Goal: Task Accomplishment & Management: Manage account settings

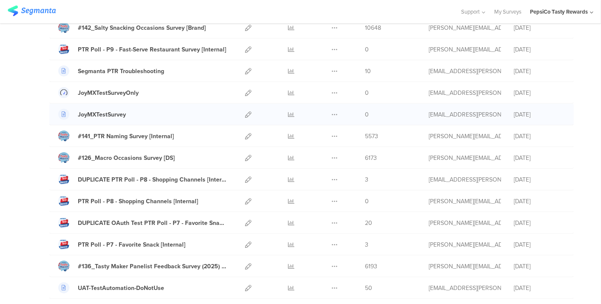
scroll to position [331, 0]
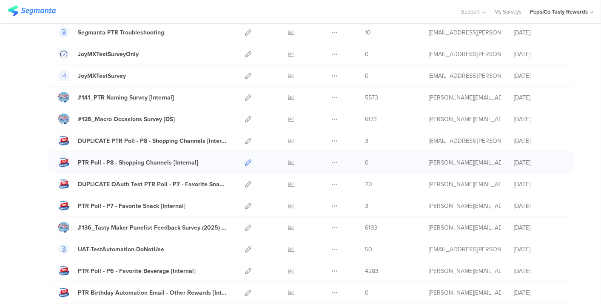
click at [245, 161] on icon at bounding box center [248, 163] width 6 height 6
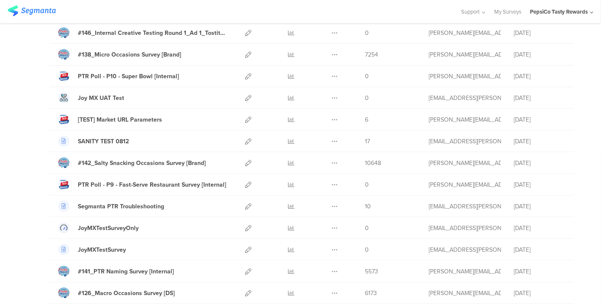
scroll to position [142, 0]
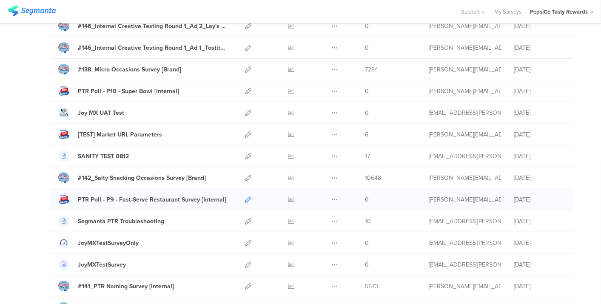
click at [245, 201] on icon at bounding box center [248, 200] width 6 height 6
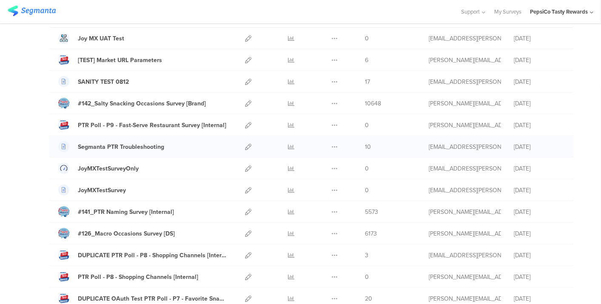
scroll to position [236, 0]
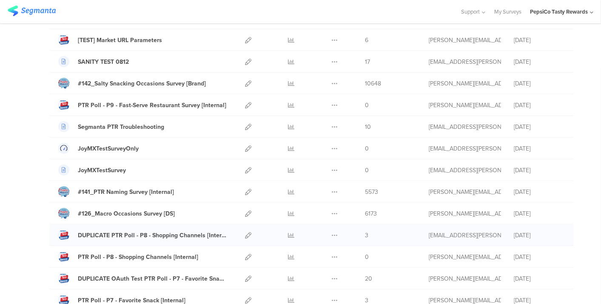
click at [244, 231] on div at bounding box center [248, 235] width 18 height 21
click at [245, 233] on icon at bounding box center [248, 235] width 6 height 6
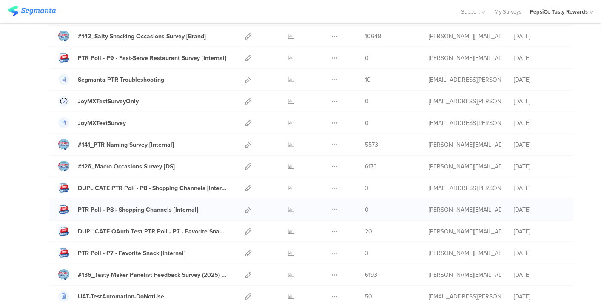
scroll to position [331, 0]
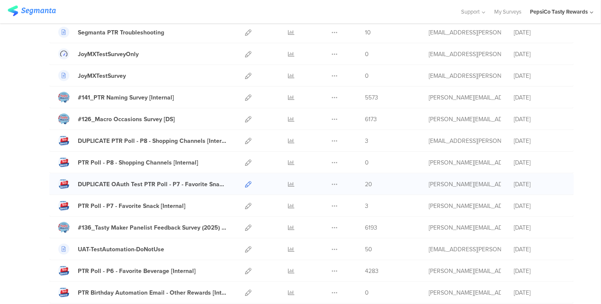
click at [245, 181] on icon at bounding box center [248, 184] width 6 height 6
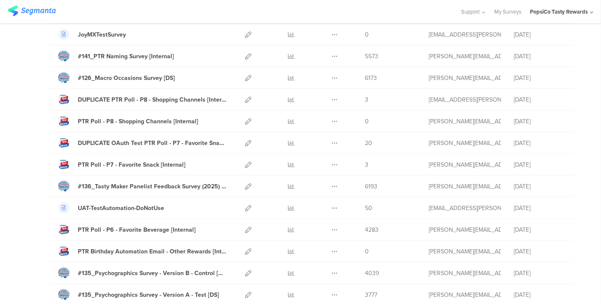
scroll to position [371, 0]
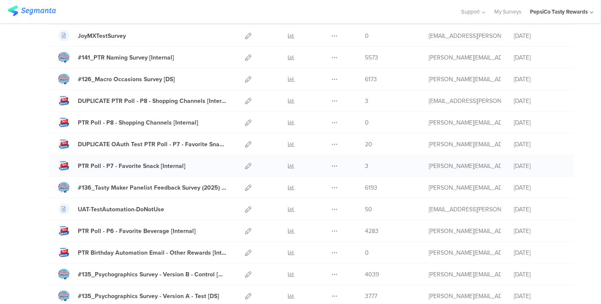
click at [245, 160] on div at bounding box center [248, 165] width 18 height 21
click at [245, 163] on icon at bounding box center [248, 166] width 6 height 6
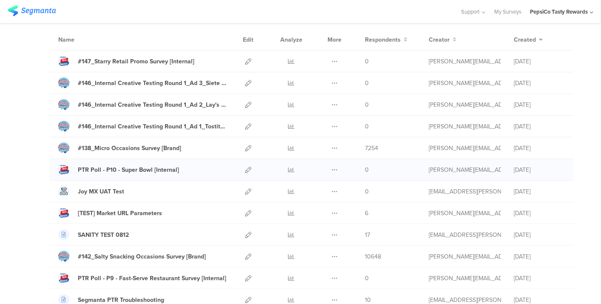
scroll to position [0, 0]
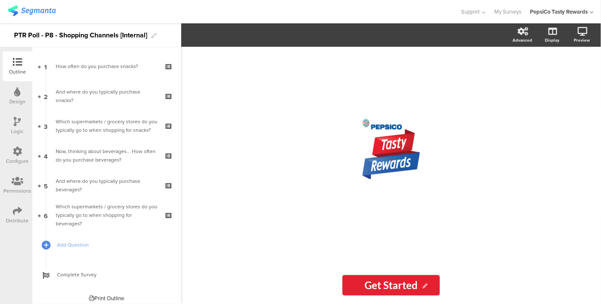
click at [19, 154] on icon at bounding box center [17, 151] width 9 height 9
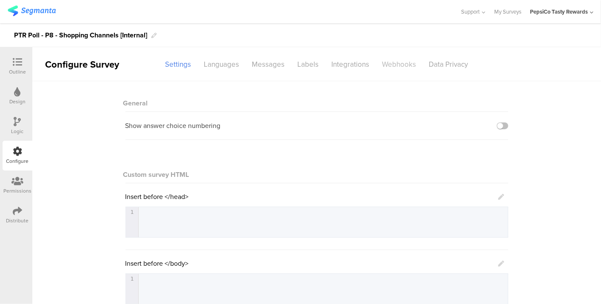
click at [395, 62] on div "Webhooks" at bounding box center [399, 64] width 47 height 15
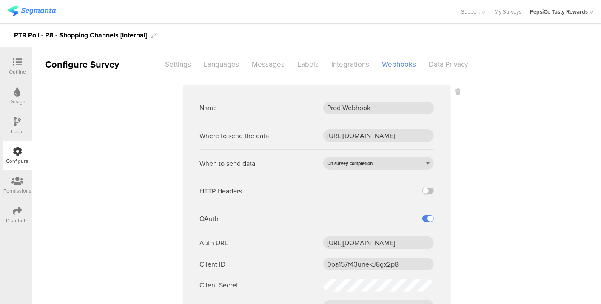
click at [541, 93] on sg-webhook-settings "Name Prod Webhook Where to send the data https://apim-na.mypepsico.com/cgf/eip/…" at bounding box center [316, 244] width 569 height 316
click at [18, 218] on div "Distribute" at bounding box center [17, 221] width 23 height 8
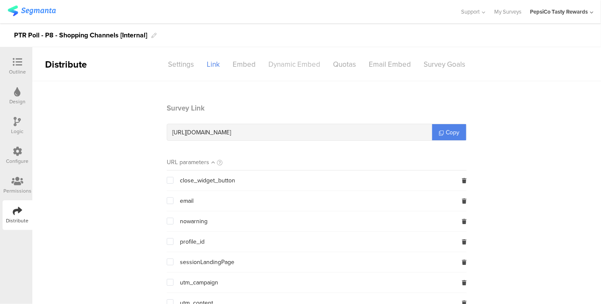
click at [304, 63] on div "Dynamic Embed" at bounding box center [294, 64] width 65 height 15
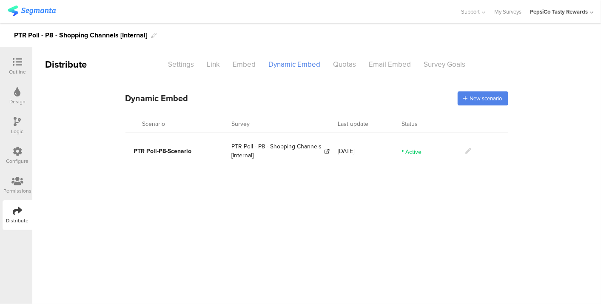
click at [261, 224] on main "Dynamic Embed Code Dynamic Embed New scenario Scenario Survey Last update Statu…" at bounding box center [316, 192] width 569 height 223
click at [22, 159] on div "Configure" at bounding box center [17, 161] width 23 height 8
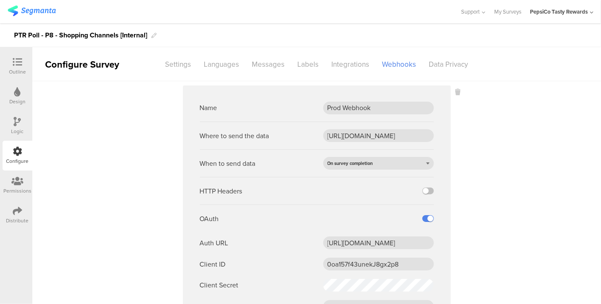
click at [14, 213] on icon at bounding box center [17, 210] width 9 height 9
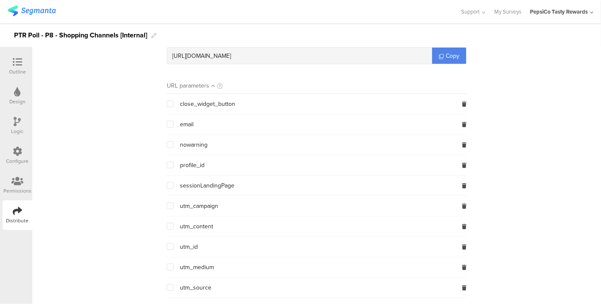
scroll to position [118, 0]
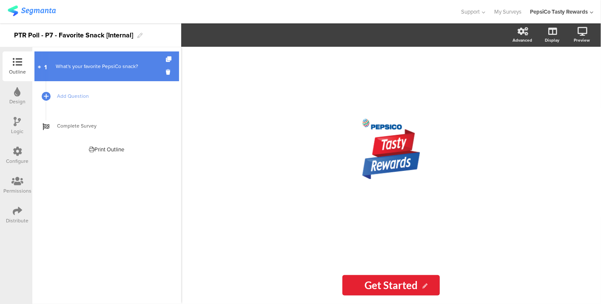
click at [143, 75] on link "1 What's your favorite PepsiCo snack?" at bounding box center [106, 66] width 145 height 30
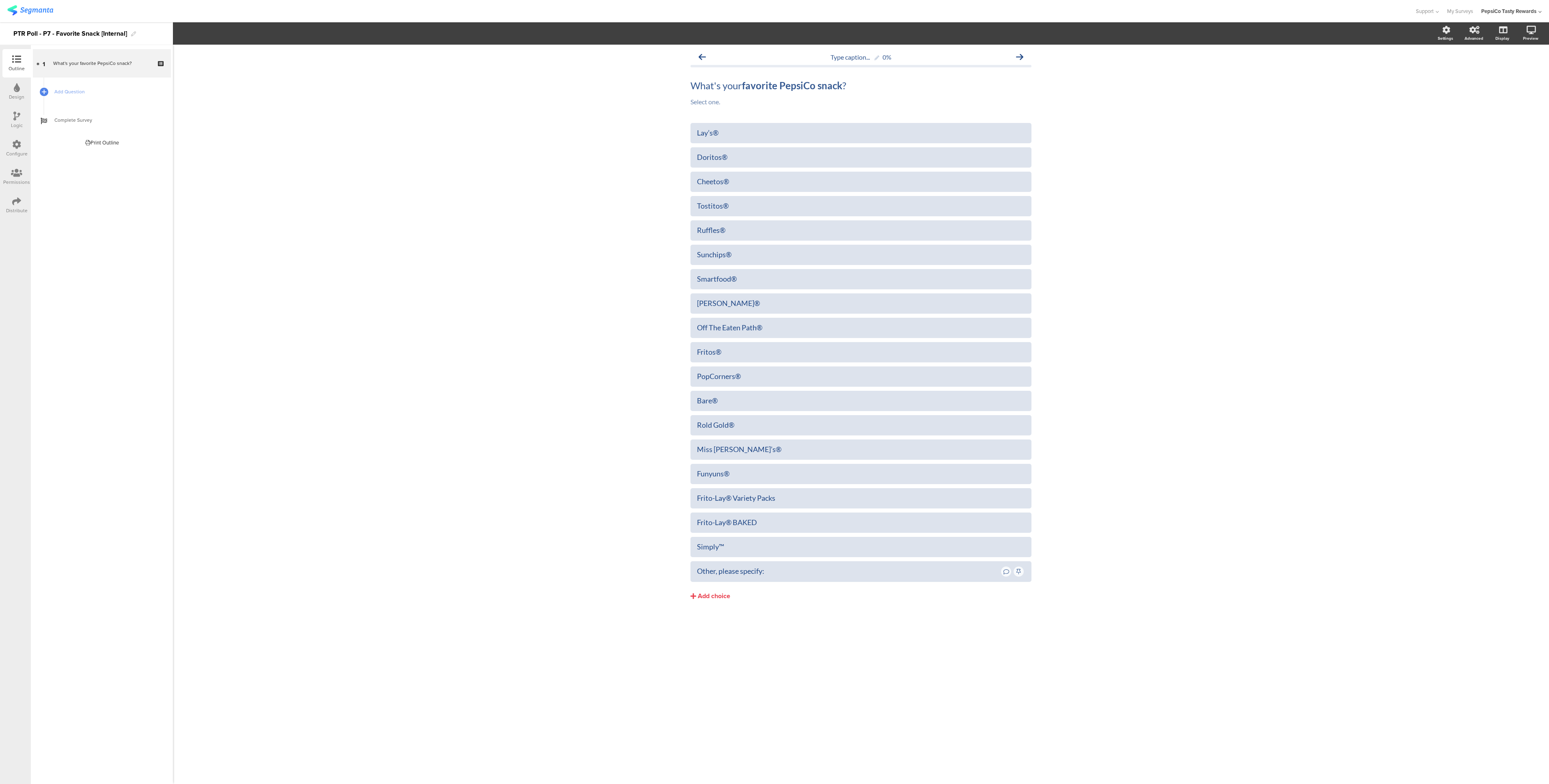
click at [573, 290] on div "Type caption... 0% What's your favorite PepsiCo snack ? What's your favorite Pe…" at bounding box center [860, 414] width 1375 height 739
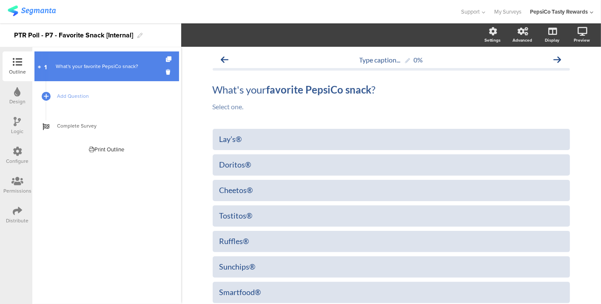
click at [122, 70] on div "What's your favorite PepsiCo snack?" at bounding box center [107, 66] width 102 height 9
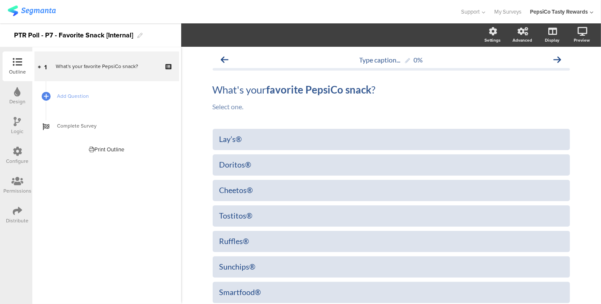
click at [49, 11] on img at bounding box center [32, 11] width 48 height 11
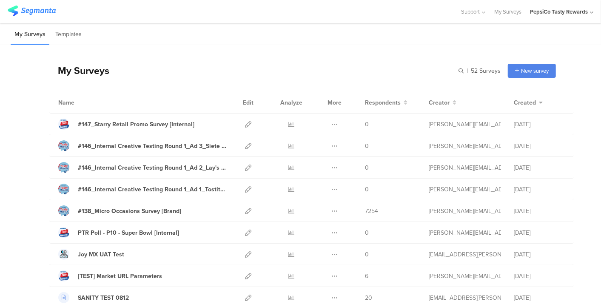
scroll to position [348, 0]
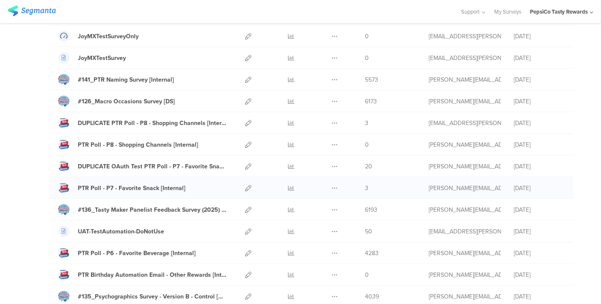
click at [332, 186] on div "Duplicate Export Delete" at bounding box center [334, 187] width 18 height 21
click at [331, 185] on icon at bounding box center [334, 188] width 6 height 6
click at [320, 203] on button "Duplicate" at bounding box center [317, 209] width 47 height 15
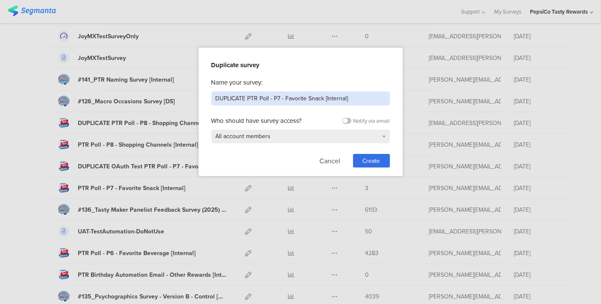
click at [301, 98] on input "DUPLICATE PTR Poll - P7 - Favorite Snack [Internal]" at bounding box center [300, 98] width 179 height 14
click at [214, 101] on input "P7 Favorite Snack" at bounding box center [300, 98] width 179 height 14
click at [214, 101] on input "MEGAN/JON TEST 10.2.25] P7 Favorite Snack" at bounding box center [300, 98] width 179 height 14
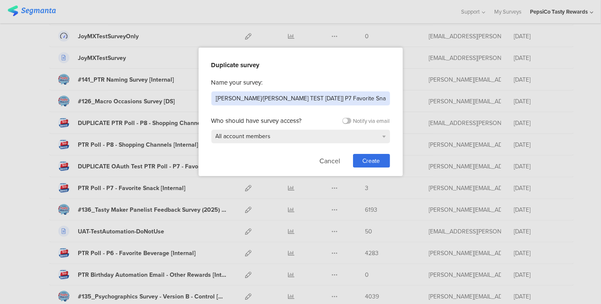
click at [290, 99] on input "[MEGAN/JON TEST 10.2.25] P7 Favorite Snack" at bounding box center [300, 98] width 179 height 14
click at [308, 97] on input "[MEGAN/JON TEST 10.2.25] PTR P7 Favorite Snack" at bounding box center [300, 98] width 179 height 14
click at [373, 98] on input "[[PERSON_NAME]/[PERSON_NAME] TEST [DATE]] PTR Poll - P7 Favorite Snack" at bounding box center [300, 98] width 179 height 14
type input "[[PERSON_NAME]/[PERSON_NAME] TEST [DATE]] PTR Poll - P7 Favorite Snack"
click at [374, 160] on span "Create" at bounding box center [371, 161] width 17 height 9
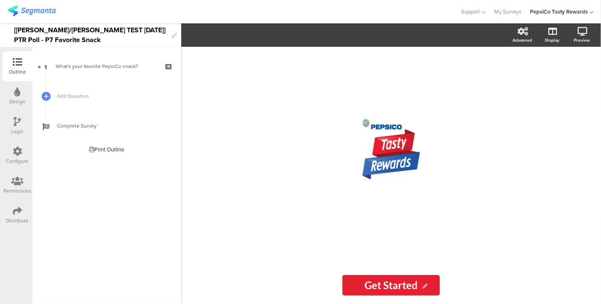
click at [17, 208] on icon at bounding box center [17, 210] width 9 height 9
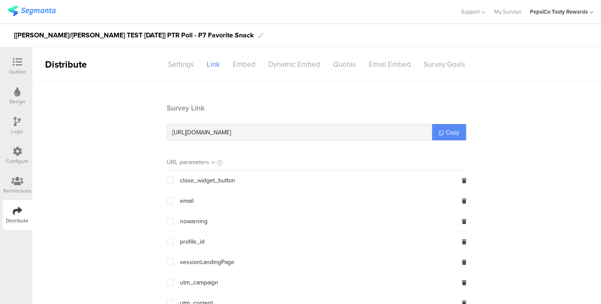
click at [446, 134] on span "Copy" at bounding box center [453, 132] width 14 height 9
click at [277, 67] on div "Dynamic Embed" at bounding box center [294, 64] width 65 height 15
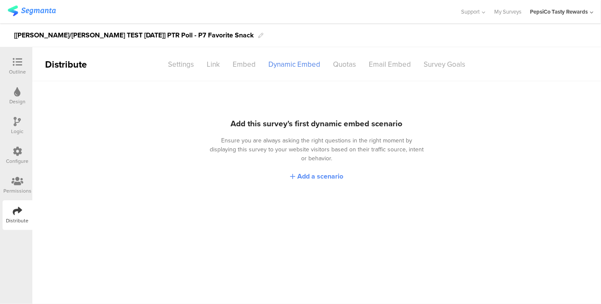
click at [319, 171] on span "Add a scenario" at bounding box center [320, 176] width 46 height 10
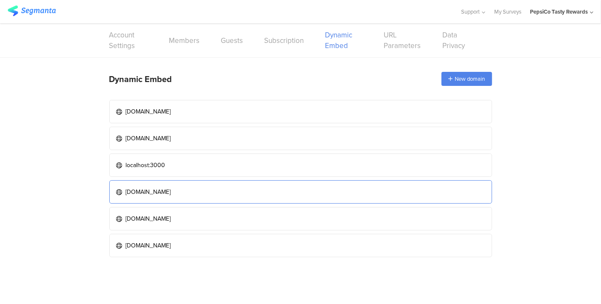
click at [213, 187] on link "tastyrewards-stage.pepextr.com" at bounding box center [300, 191] width 383 height 23
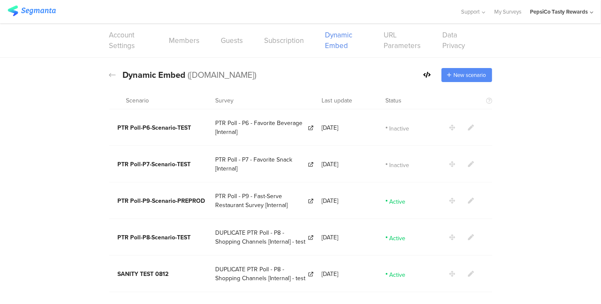
click at [466, 79] on span "New scenario" at bounding box center [470, 75] width 32 height 8
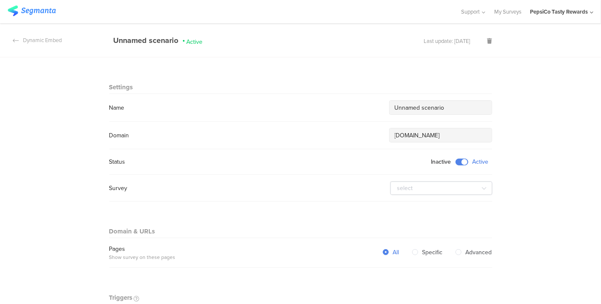
click at [442, 111] on input "Unnamed scenario" at bounding box center [441, 107] width 92 height 9
click at [466, 108] on input "Unnamed scenario" at bounding box center [441, 107] width 92 height 9
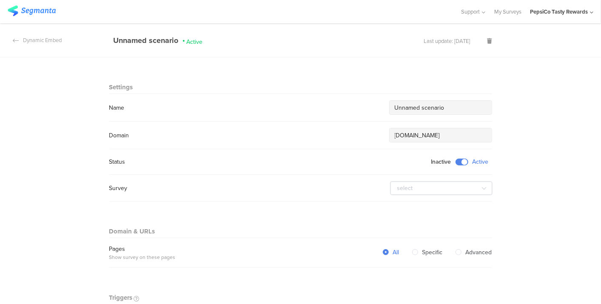
click at [466, 108] on input "Unnamed scenario" at bounding box center [441, 107] width 92 height 9
paste input "PTR Poll-P[X]-Scenario-PREPROD”"
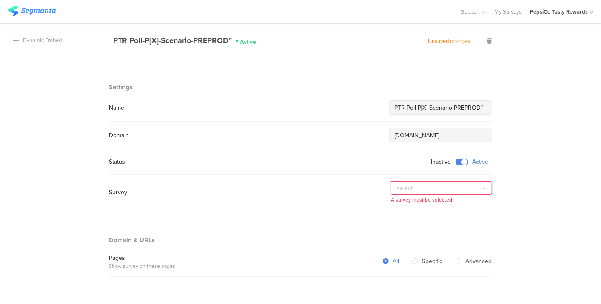
click at [426, 105] on input "PTR Poll-P[X]-Scenario-PREPROD”" at bounding box center [441, 107] width 92 height 9
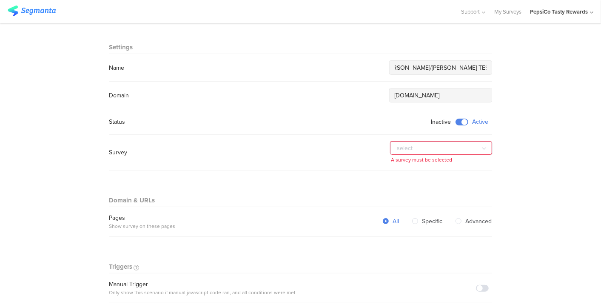
scroll to position [40, 0]
type input "PTR Poll-P7 MEGAN/JON TEST-Scenario-PREPROD"
click at [408, 143] on input "text" at bounding box center [442, 148] width 102 height 14
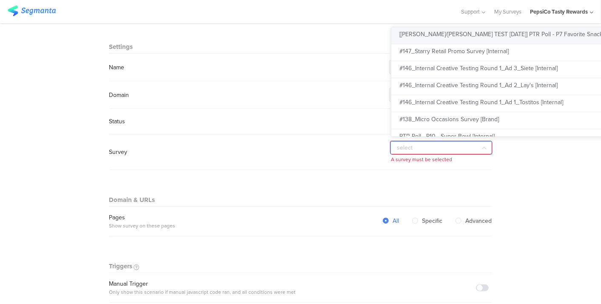
click at [442, 31] on span "[[PERSON_NAME]/[PERSON_NAME] TEST [DATE]] PTR Poll - P7 Favorite Snack" at bounding box center [501, 34] width 203 height 9
type input "[[PERSON_NAME]/[PERSON_NAME] TEST [DATE]] PTR Poll - P7 Favorite Snack"
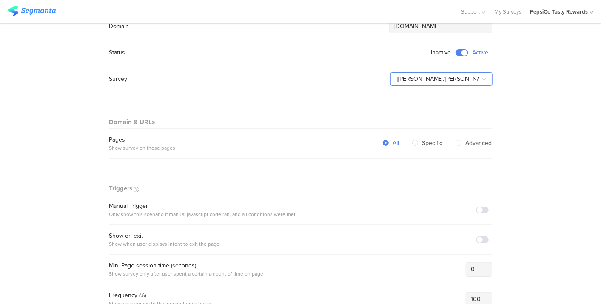
scroll to position [110, 0]
click at [477, 208] on span at bounding box center [482, 209] width 13 height 7
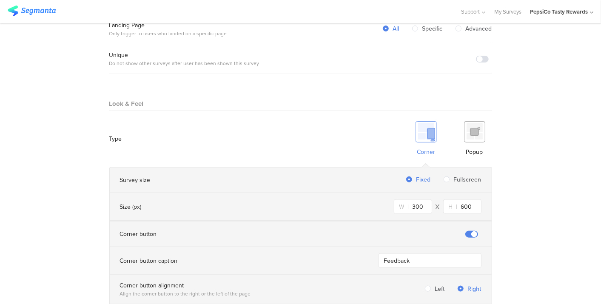
scroll to position [441, 0]
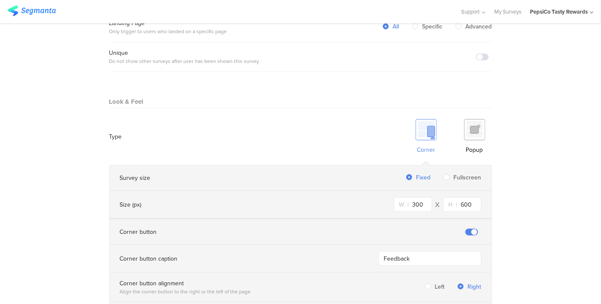
click at [468, 136] on div "Popup" at bounding box center [474, 137] width 35 height 44
click at [467, 229] on span at bounding box center [471, 232] width 13 height 7
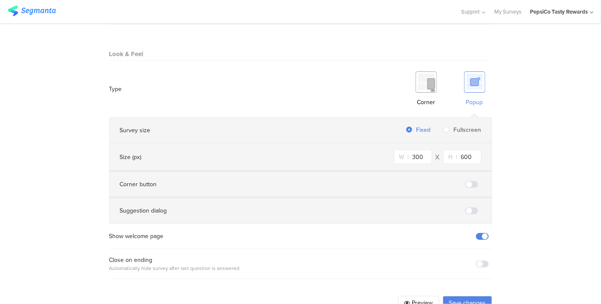
scroll to position [503, 0]
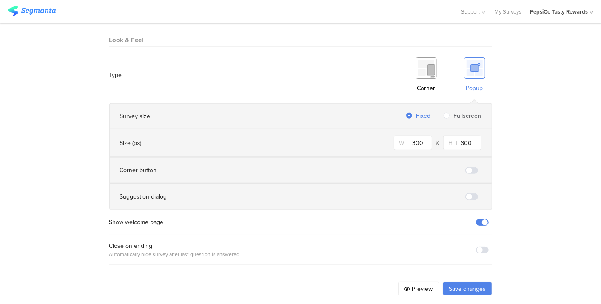
click at [482, 219] on span at bounding box center [482, 222] width 13 height 7
click at [465, 282] on button "Save changes" at bounding box center [467, 289] width 49 height 14
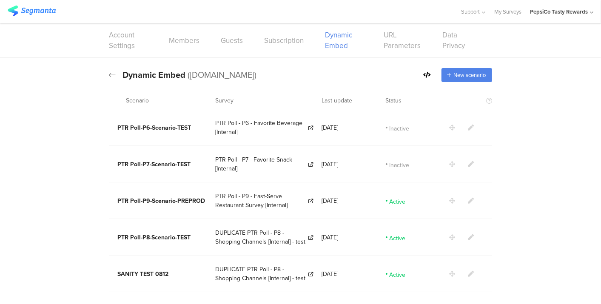
click at [109, 75] on icon at bounding box center [112, 75] width 7 height 8
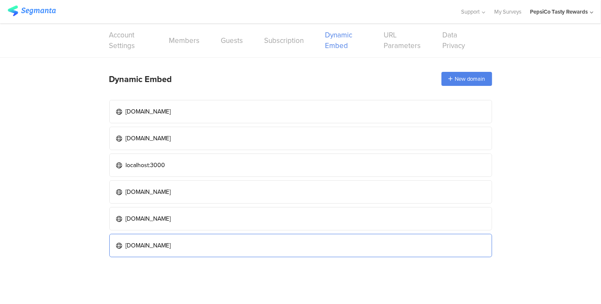
click at [171, 251] on link "www.tastyrewards.com" at bounding box center [300, 245] width 383 height 23
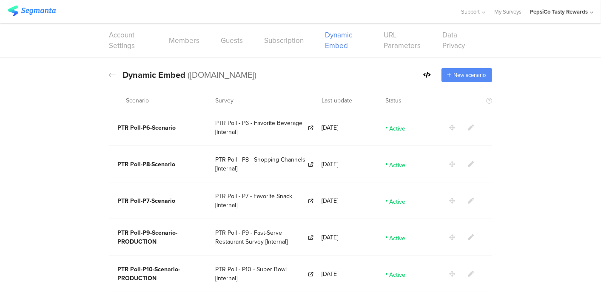
click at [454, 75] on span "New scenario" at bounding box center [470, 75] width 32 height 8
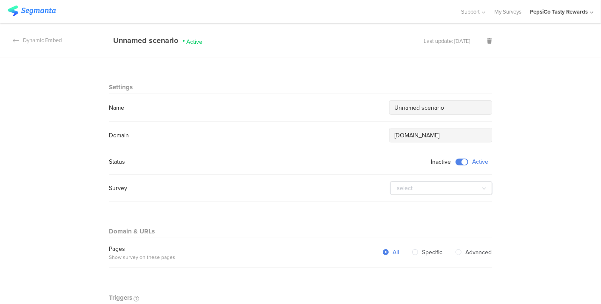
click at [449, 106] on input "Unnamed scenario" at bounding box center [441, 107] width 92 height 9
click at [454, 101] on div "Unnamed scenario" at bounding box center [441, 108] width 102 height 14
click at [451, 102] on div "Unnamed scenario" at bounding box center [441, 108] width 102 height 14
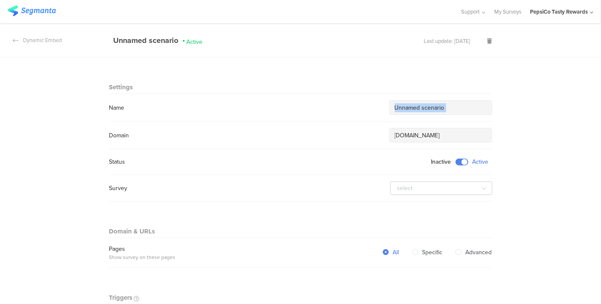
click at [451, 102] on div "Unnamed scenario" at bounding box center [441, 108] width 102 height 14
click at [448, 107] on input "Unnamed scenario" at bounding box center [441, 107] width 92 height 9
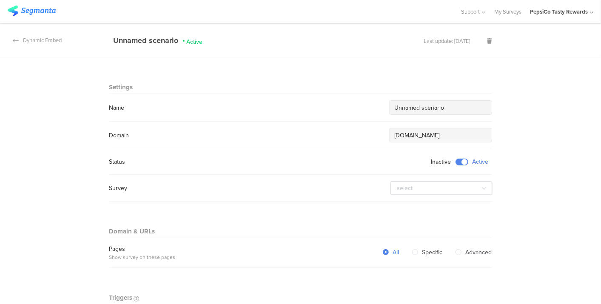
paste input "PTR Poll-P[X]-Scenario-PRODUCTION”"
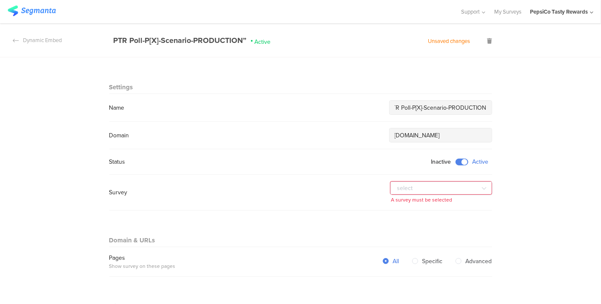
scroll to position [0, 6]
click at [419, 109] on input "PTR Poll-P[X]-Scenario-PRODUCTION" at bounding box center [441, 107] width 92 height 9
click at [410, 106] on input "PTR Poll-P[7-MEGAN/JON TEST-Scenario-PRODUCTION" at bounding box center [441, 107] width 92 height 9
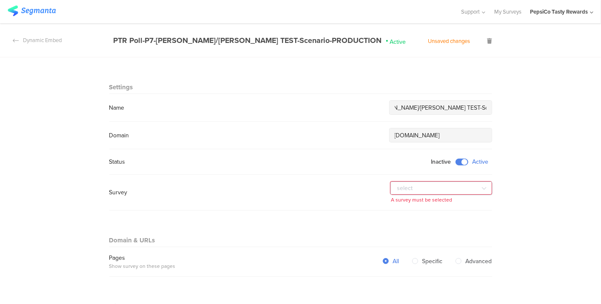
type input "PTR Poll-P7-MEGAN/JON TEST-Scenario-PRODUCTION"
click at [440, 186] on input "text" at bounding box center [442, 189] width 102 height 14
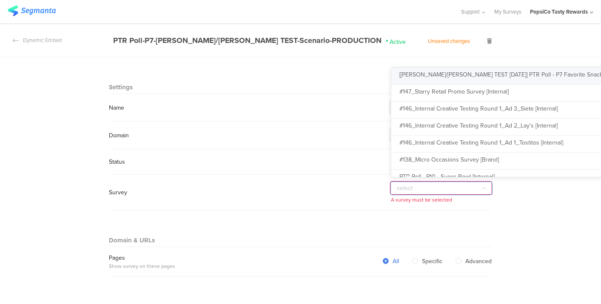
click at [435, 75] on span "[[PERSON_NAME]/[PERSON_NAME] TEST [DATE]] PTR Poll - P7 Favorite Snack" at bounding box center [501, 74] width 203 height 9
type input "[[PERSON_NAME]/[PERSON_NAME] TEST [DATE]] PTR Poll - P7 Favorite Snack"
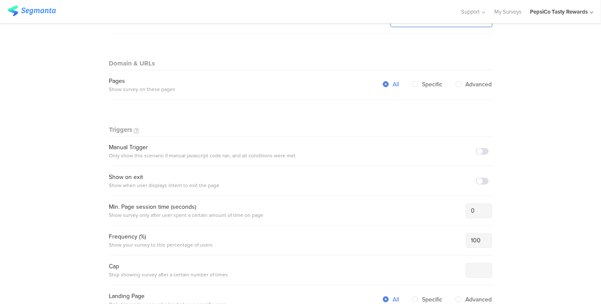
scroll to position [169, 0]
click at [477, 148] on span at bounding box center [482, 150] width 13 height 7
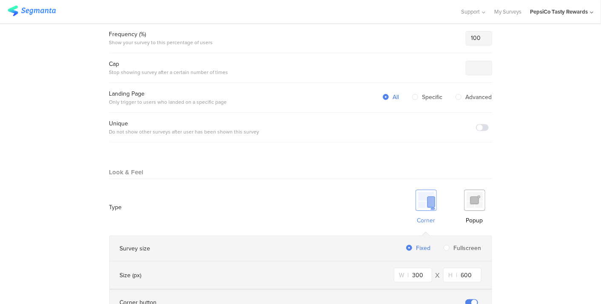
scroll to position [371, 0]
click at [464, 197] on img at bounding box center [474, 199] width 21 height 21
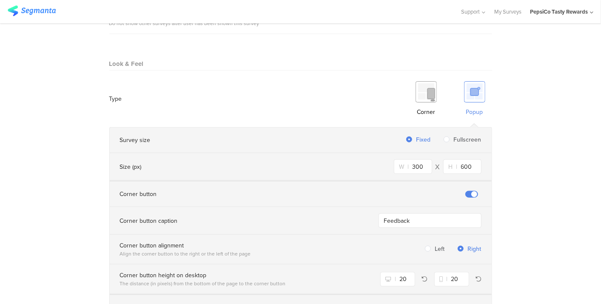
scroll to position [513, 0]
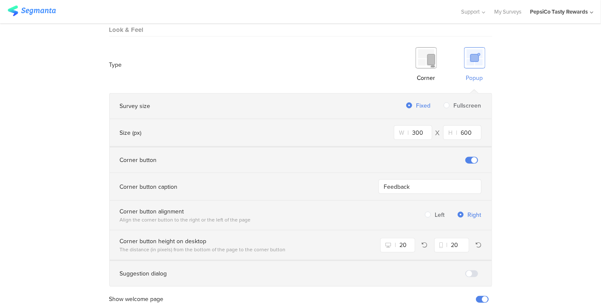
click at [465, 157] on div at bounding box center [471, 160] width 13 height 7
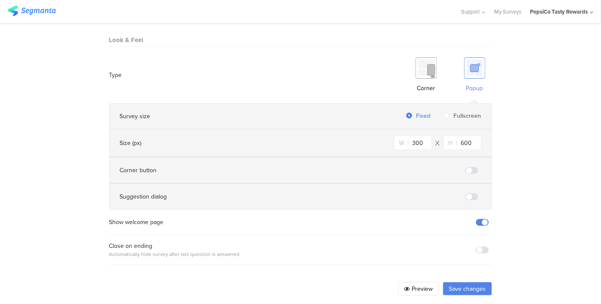
click at [484, 219] on div "Show welcome page" at bounding box center [300, 222] width 383 height 9
click at [479, 219] on span at bounding box center [482, 222] width 13 height 7
click at [464, 282] on button "Save changes" at bounding box center [467, 289] width 49 height 14
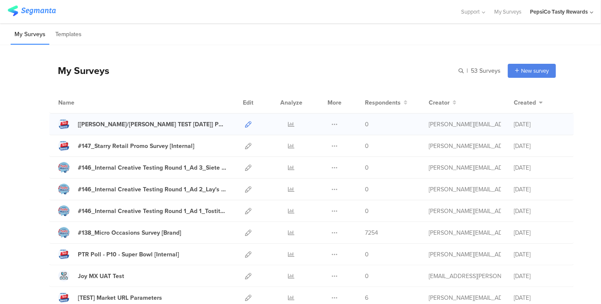
click at [245, 125] on icon at bounding box center [248, 124] width 6 height 6
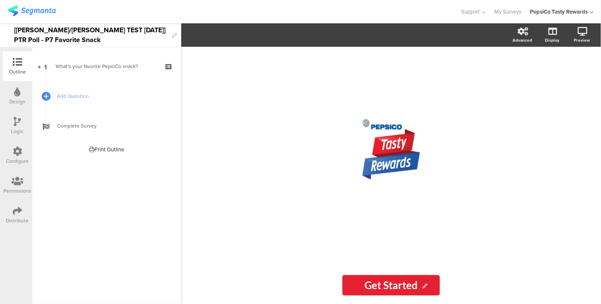
click at [19, 208] on icon at bounding box center [17, 210] width 9 height 9
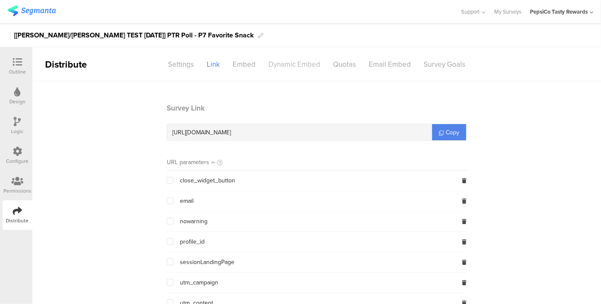
click at [305, 63] on div "Dynamic Embed" at bounding box center [294, 64] width 65 height 15
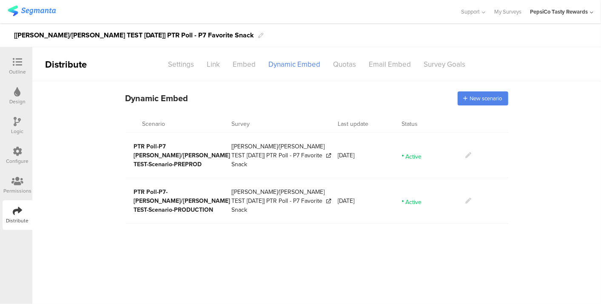
click at [470, 152] on icon at bounding box center [469, 155] width 6 height 6
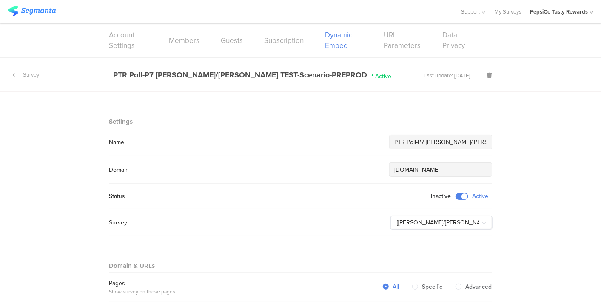
click at [424, 143] on input "PTR Poll-P7 MEGAN/JON TEST-Scenario-PREPROD" at bounding box center [441, 142] width 92 height 9
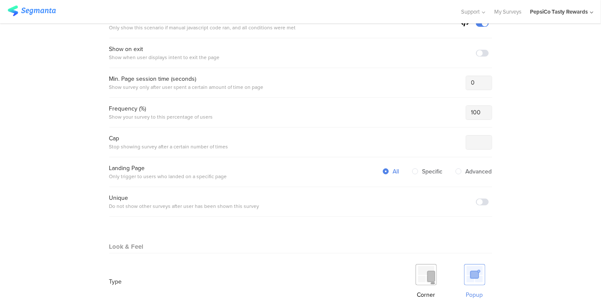
scroll to position [537, 0]
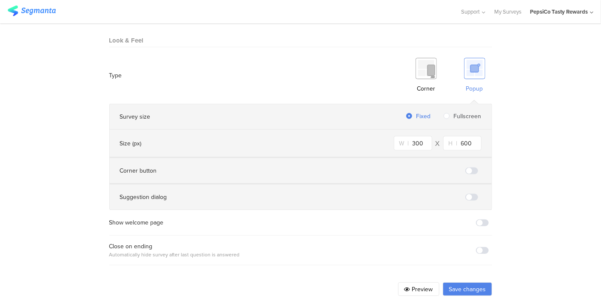
type input "PTR Poll-P7-[PERSON_NAME]/[PERSON_NAME] TEST-Scenario-PREPROD"
click at [480, 283] on button "Save changes" at bounding box center [467, 290] width 49 height 14
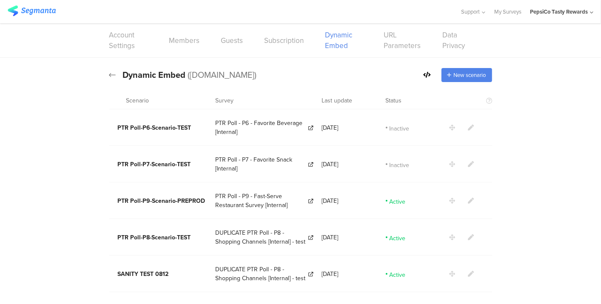
click at [111, 75] on icon at bounding box center [112, 75] width 7 height 8
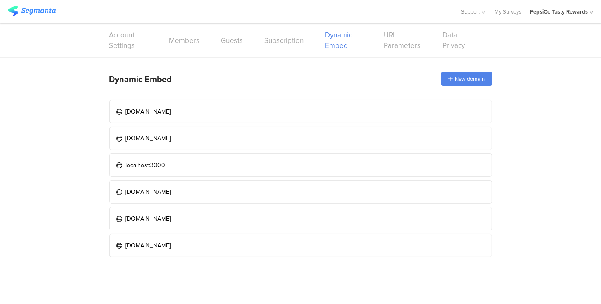
click at [49, 16] on link at bounding box center [32, 12] width 48 height 13
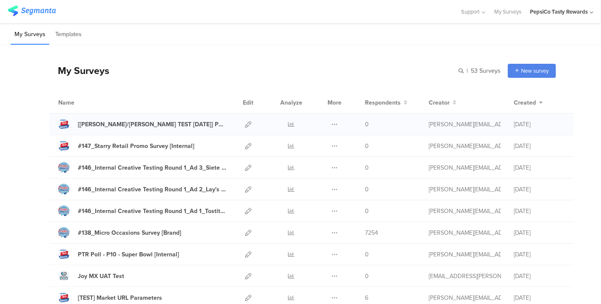
click at [239, 120] on div at bounding box center [248, 124] width 18 height 21
click at [245, 123] on icon at bounding box center [248, 124] width 6 height 6
click at [245, 125] on icon at bounding box center [248, 124] width 6 height 6
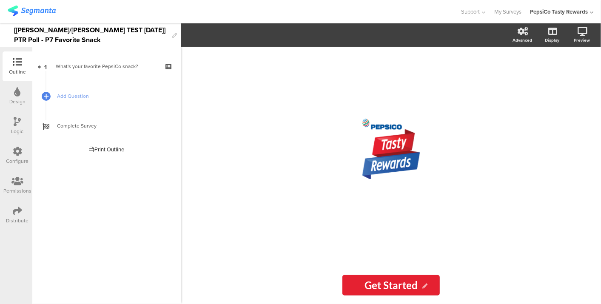
click at [17, 208] on icon at bounding box center [17, 210] width 9 height 9
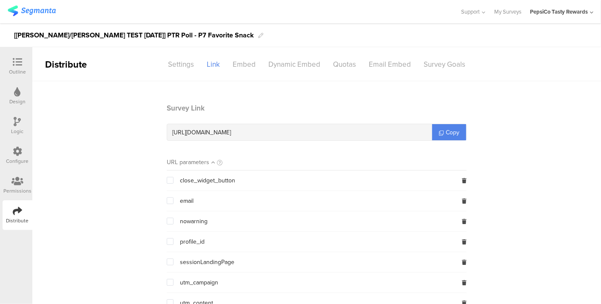
click at [26, 156] on div "Configure" at bounding box center [18, 156] width 30 height 30
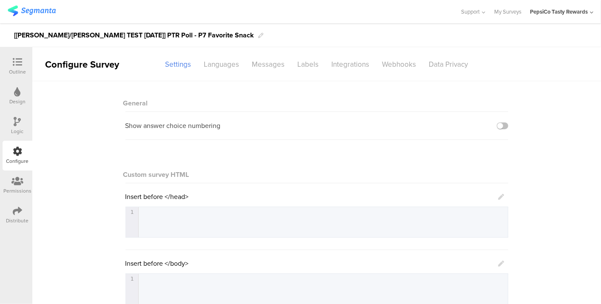
click at [22, 210] on icon at bounding box center [17, 210] width 9 height 9
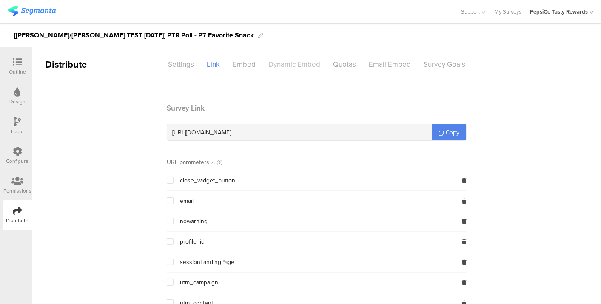
click at [279, 63] on div "Dynamic Embed" at bounding box center [294, 64] width 65 height 15
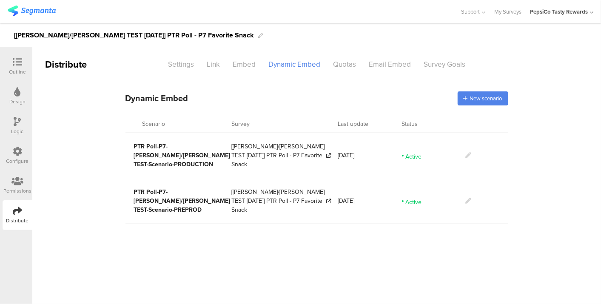
click at [19, 154] on icon at bounding box center [17, 151] width 9 height 9
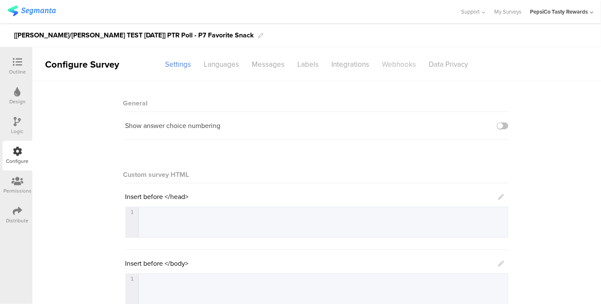
click at [388, 61] on div "Webhooks" at bounding box center [399, 64] width 47 height 15
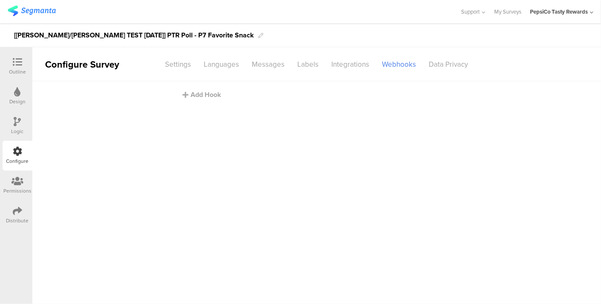
click at [209, 88] on main "Add Hook" at bounding box center [316, 192] width 569 height 223
click at [209, 94] on div "Add Hook" at bounding box center [319, 95] width 272 height 10
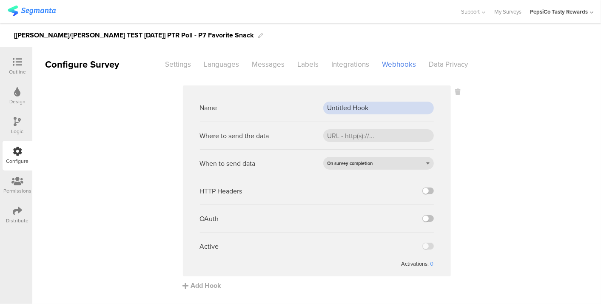
click at [367, 103] on input "Untitled Hook" at bounding box center [378, 108] width 111 height 13
type input "Prod ebhook"
paste input "https://apim-na.mypepsico.com/cgf/eip/cdp-eip/v1/segmanta-intake"
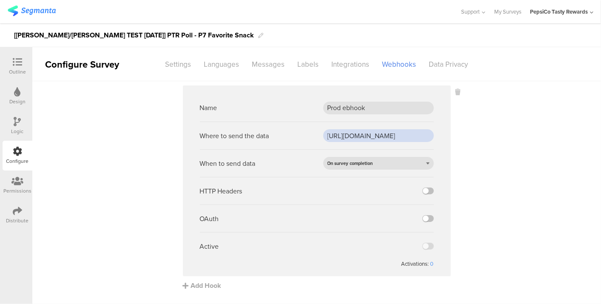
scroll to position [0, 96]
type input "https://apim-na.mypepsico.com/cgf/eip/cdp-eip/v1/segmanta-intake"
click at [425, 216] on label at bounding box center [427, 218] width 11 height 7
click at [0, 0] on input "checkbox" at bounding box center [0, 0] width 0 height 0
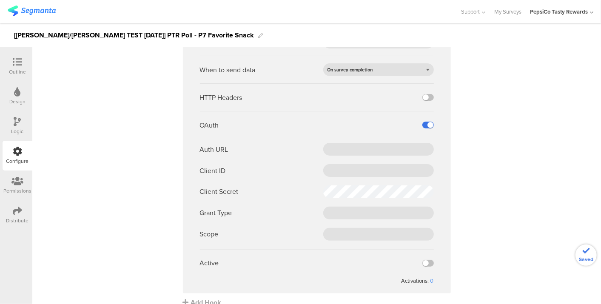
scroll to position [94, 0]
click at [379, 147] on input "text" at bounding box center [378, 148] width 111 height 13
paste input "https://pepsico.okta.com/oauth2/default/v1/token"
type input "https://pepsico.okta.com/oauth2/default/v1/token"
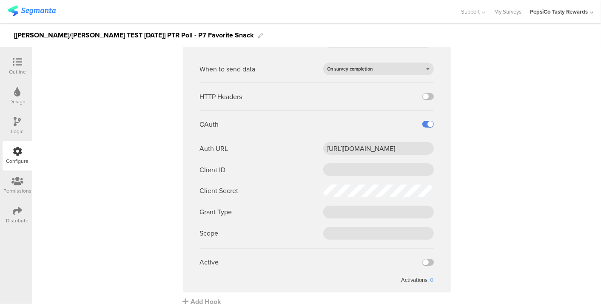
scroll to position [0, 0]
click at [365, 166] on input "text" at bounding box center [378, 169] width 111 height 13
paste input "0oa157f43unekJ8gx2p8"
type input "0oa157f43unekJ8gx2p8"
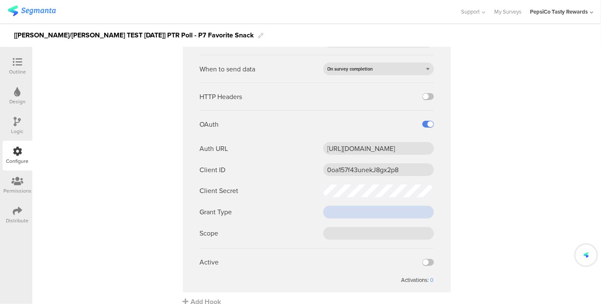
click at [327, 214] on input "text" at bounding box center [378, 212] width 111 height 13
paste input "client_credentials"
type input "client_credentials"
click at [337, 232] on input "text" at bounding box center [378, 233] width 111 height 13
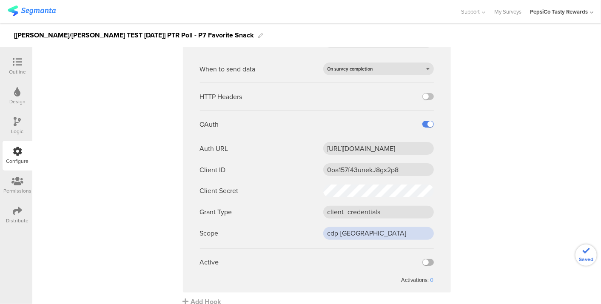
type input "cdp-segmanta"
click at [424, 261] on label at bounding box center [427, 262] width 11 height 7
click at [0, 0] on input "checkbox" at bounding box center [0, 0] width 0 height 0
click at [473, 230] on sg-webhook-settings "Name Prod ebhook Where to send the data https://apim-na.mypepsico.com/cgf/eip/c…" at bounding box center [316, 149] width 569 height 316
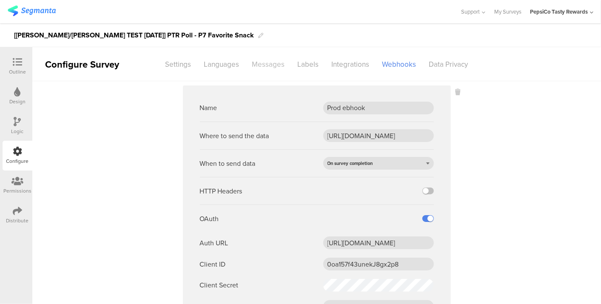
click at [252, 66] on div "Messages" at bounding box center [269, 64] width 46 height 15
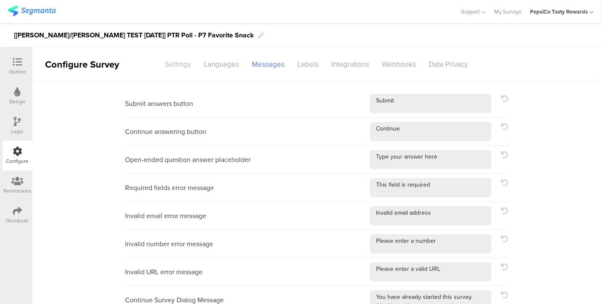
click at [185, 68] on div "Settings" at bounding box center [178, 64] width 39 height 15
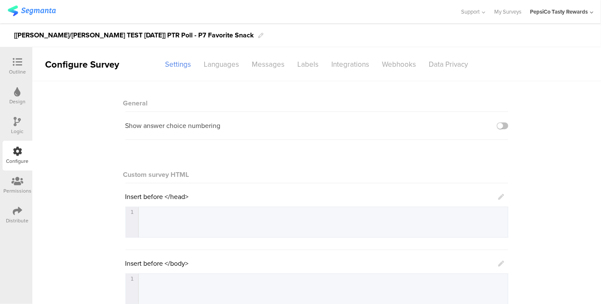
click at [22, 214] on icon at bounding box center [17, 210] width 9 height 9
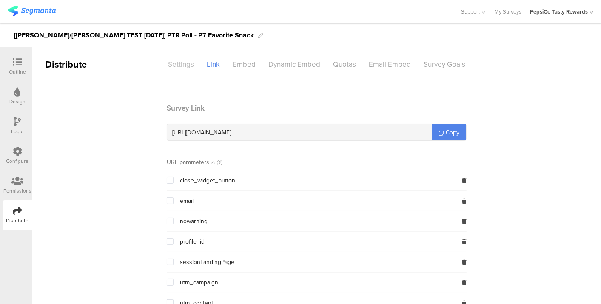
click at [173, 66] on div "Settings" at bounding box center [181, 64] width 39 height 15
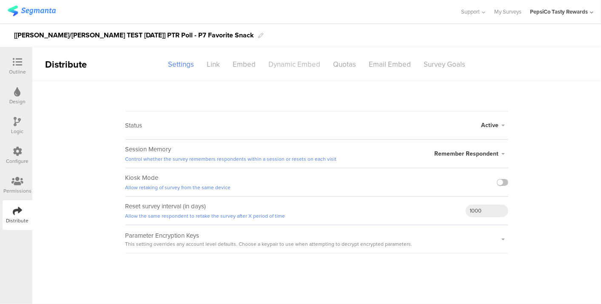
click at [272, 70] on div "Dynamic Embed" at bounding box center [294, 64] width 65 height 15
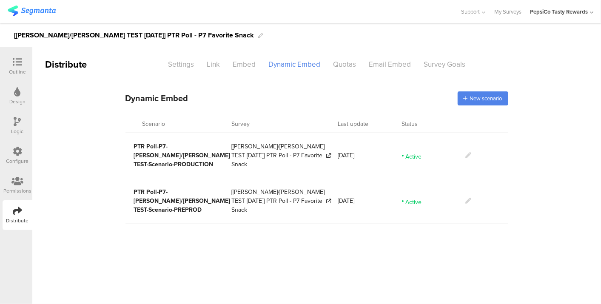
click at [397, 254] on main "Dynamic Embed Code Dynamic Embed New scenario Scenario Survey Last update Statu…" at bounding box center [316, 192] width 569 height 223
click at [466, 152] on icon at bounding box center [469, 155] width 6 height 6
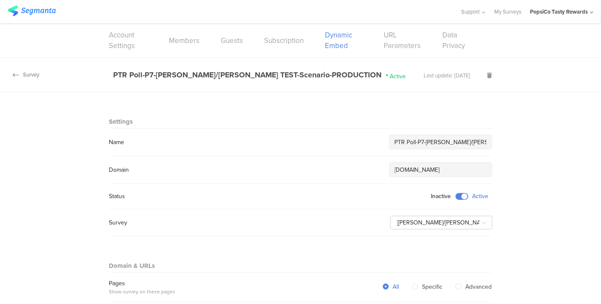
click at [22, 71] on div "Survey" at bounding box center [19, 75] width 39 height 8
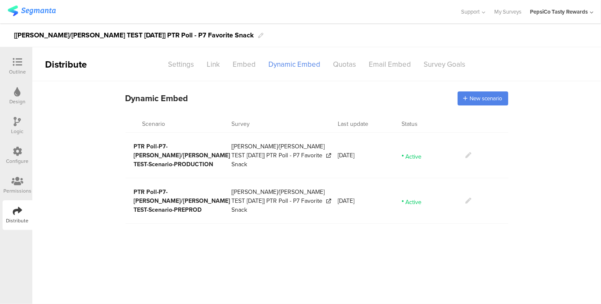
click at [467, 197] on link at bounding box center [469, 201] width 6 height 9
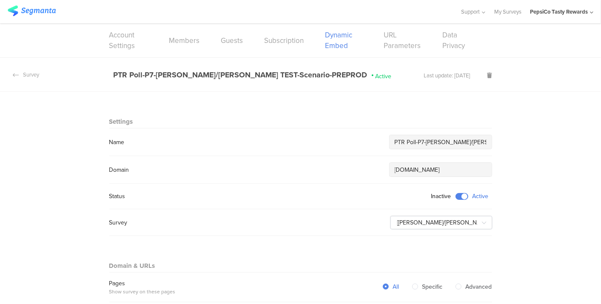
click at [46, 7] on img at bounding box center [32, 11] width 48 height 11
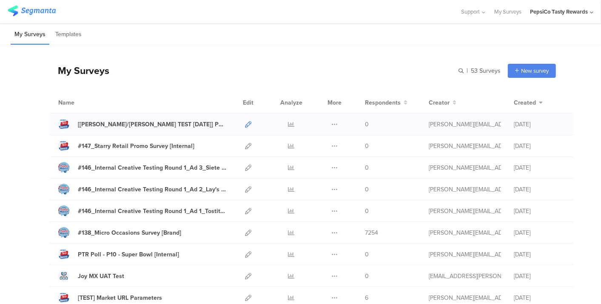
click at [245, 125] on icon at bounding box center [248, 124] width 6 height 6
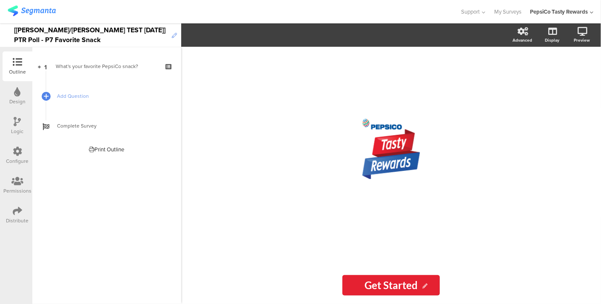
click at [173, 35] on icon at bounding box center [174, 35] width 5 height 5
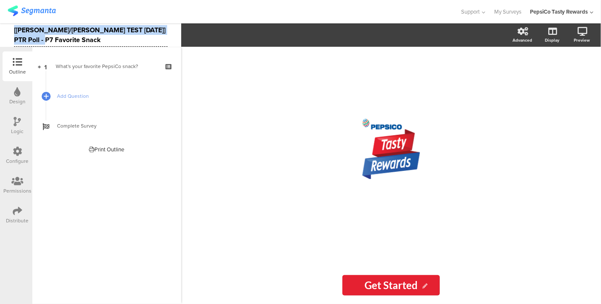
copy div "[[PERSON_NAME]/[PERSON_NAME] TEST [DATE]] PTR Poll - P7 Favorite Snack"
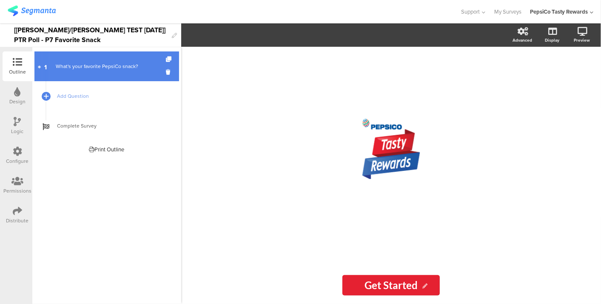
click at [77, 69] on div "What's your favorite PepsiCo snack?" at bounding box center [107, 66] width 102 height 9
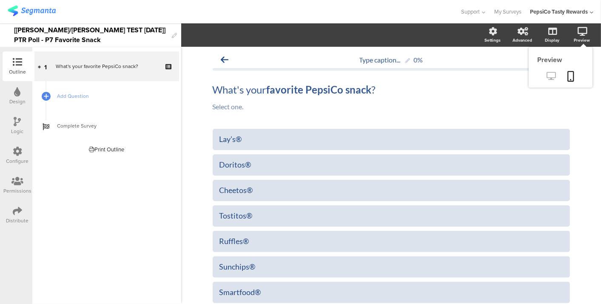
click at [547, 79] on icon at bounding box center [551, 76] width 9 height 8
